Goal: Task Accomplishment & Management: Use online tool/utility

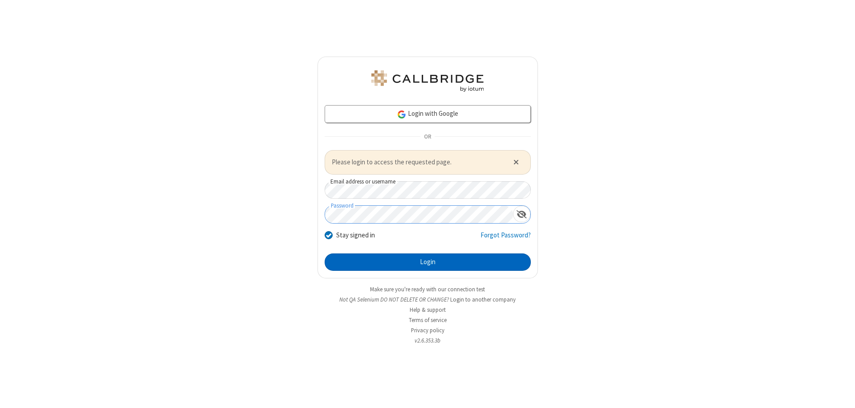
click at [428, 262] on button "Login" at bounding box center [428, 262] width 206 height 18
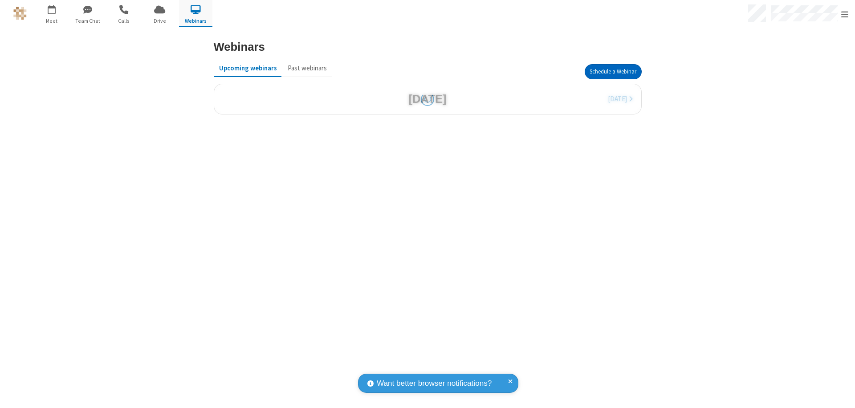
click at [613, 72] on button "Schedule a Webinar" at bounding box center [613, 71] width 57 height 15
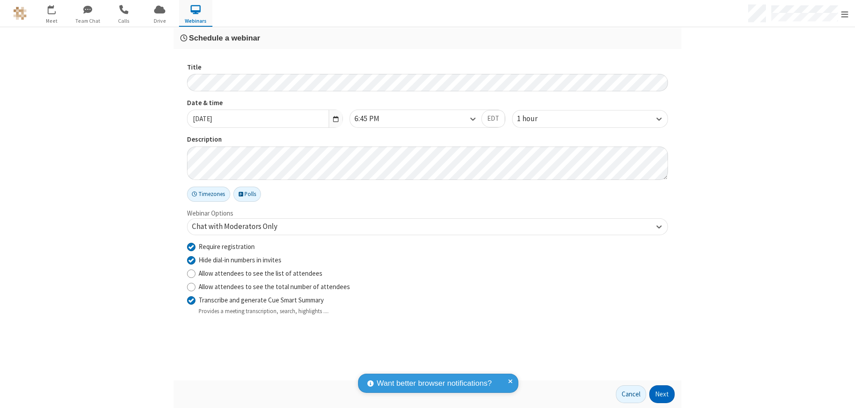
click at [662, 394] on button "Next" at bounding box center [661, 394] width 25 height 18
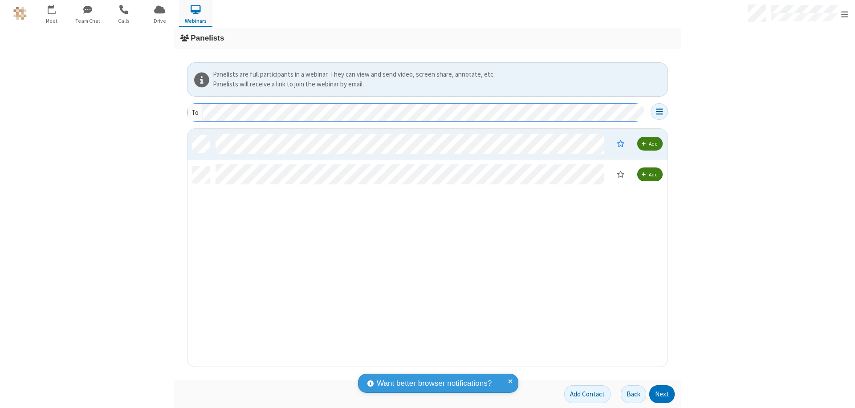
scroll to position [231, 474]
click at [662, 394] on button "Next" at bounding box center [661, 394] width 25 height 18
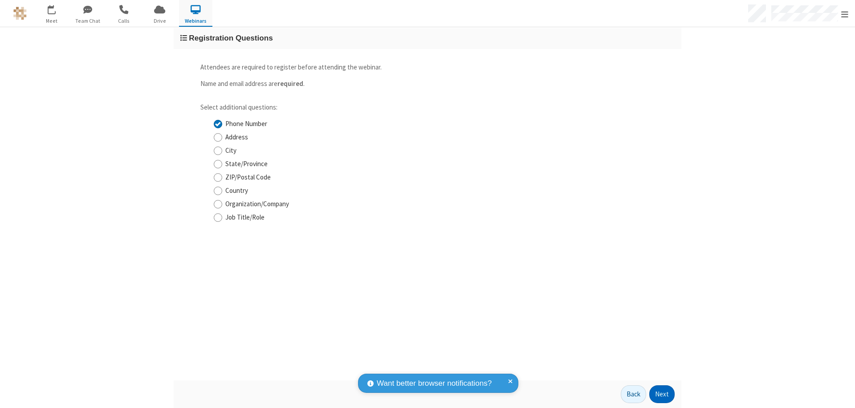
click at [662, 394] on button "Next" at bounding box center [661, 394] width 25 height 18
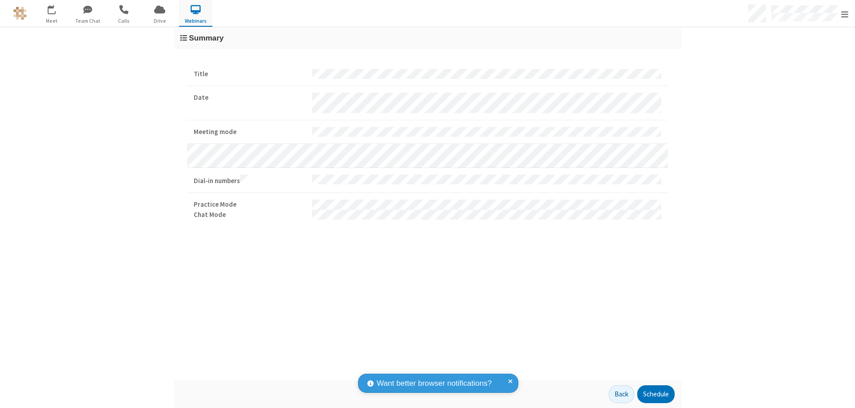
click at [656, 394] on button "Schedule" at bounding box center [655, 394] width 37 height 18
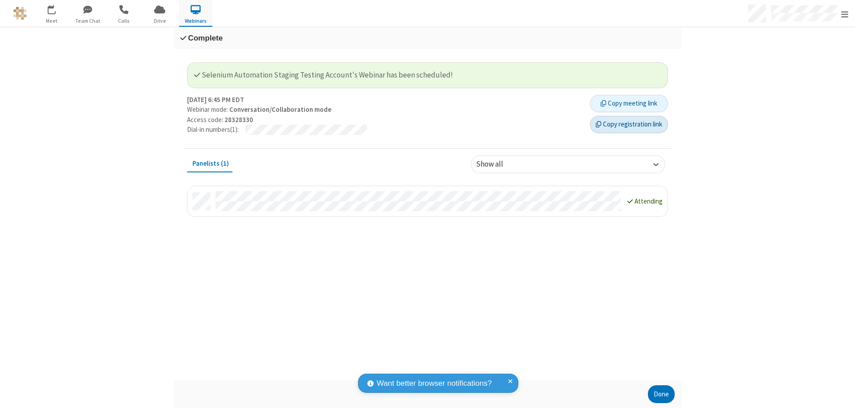
click at [629, 124] on button "Copy registration link" at bounding box center [629, 125] width 78 height 18
click at [662, 394] on button "Done" at bounding box center [661, 394] width 27 height 18
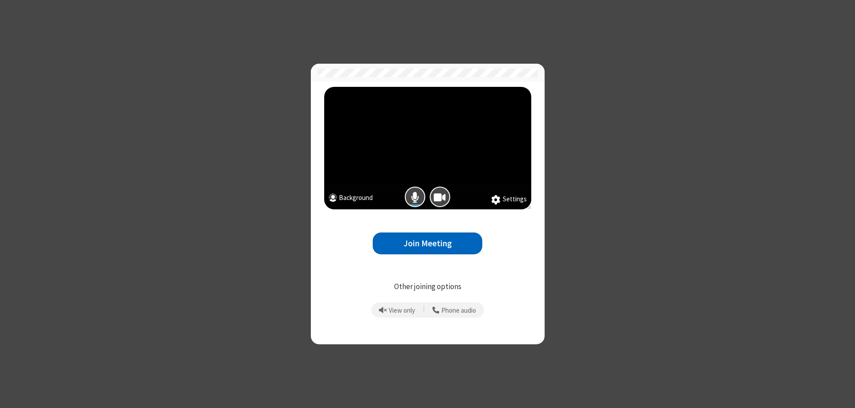
click at [428, 243] on button "Join Meeting" at bounding box center [428, 244] width 110 height 22
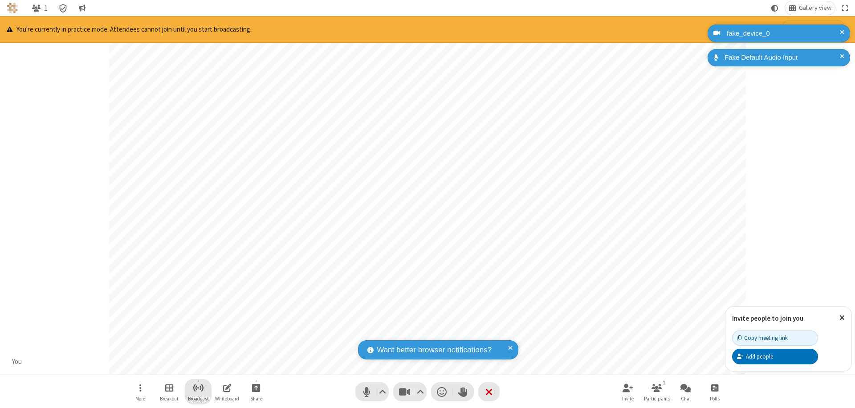
click at [198, 388] on span "Start broadcast" at bounding box center [198, 387] width 11 height 11
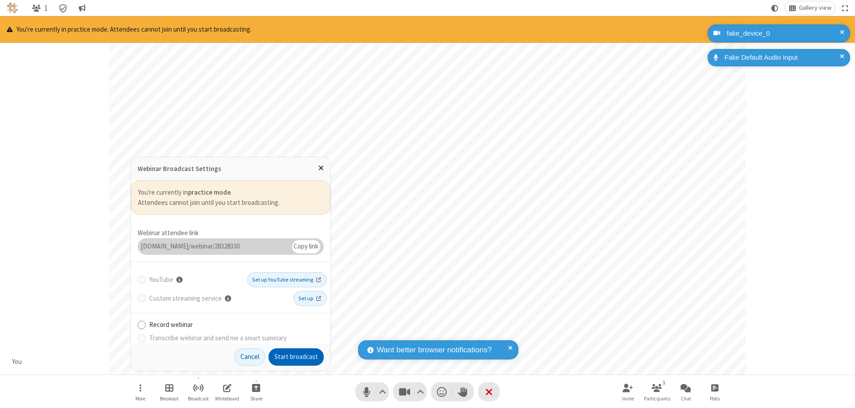
click at [296, 357] on button "Start broadcast" at bounding box center [296, 357] width 55 height 18
